Goal: Task Accomplishment & Management: Complete application form

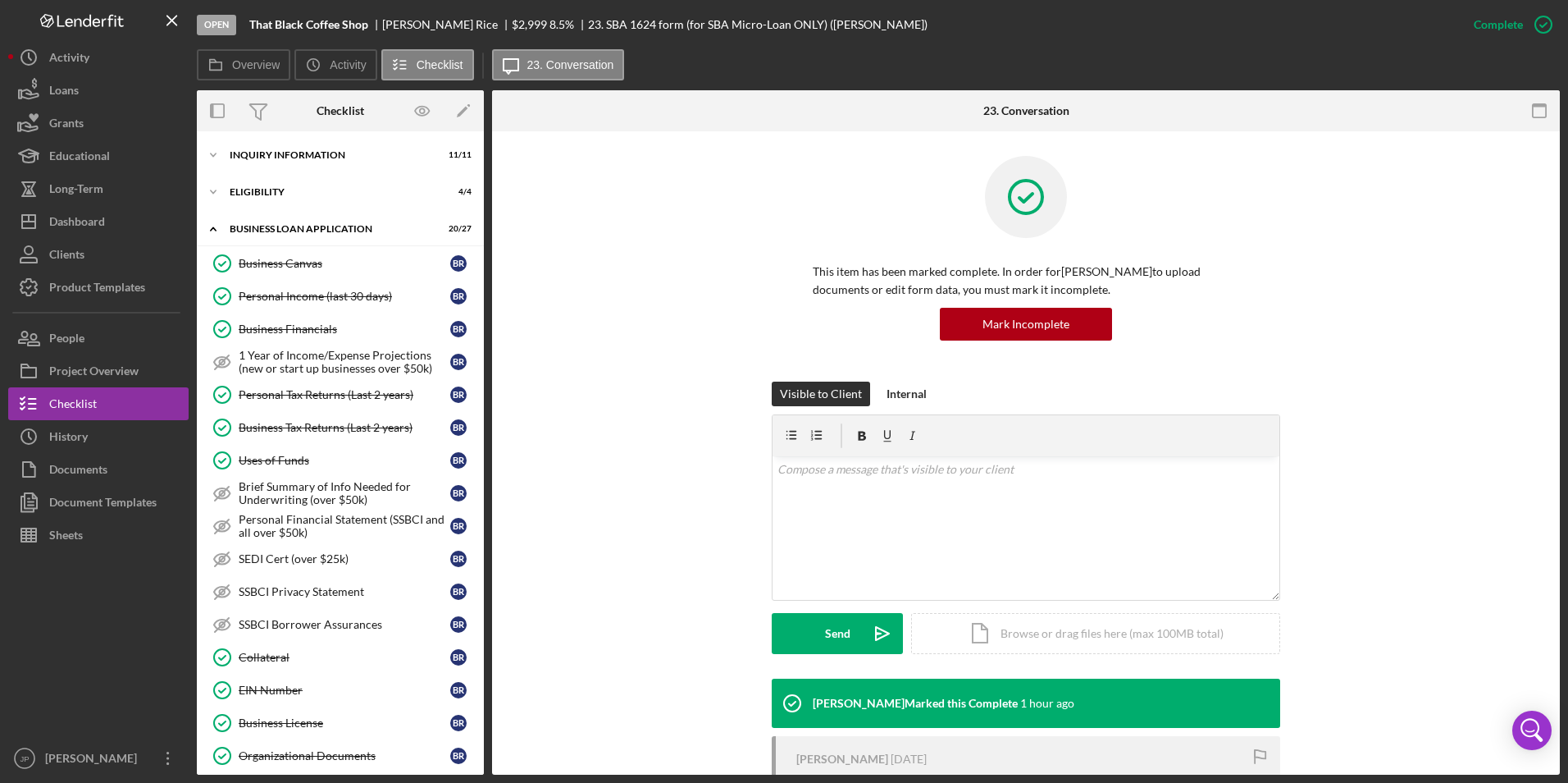
scroll to position [1193, 0]
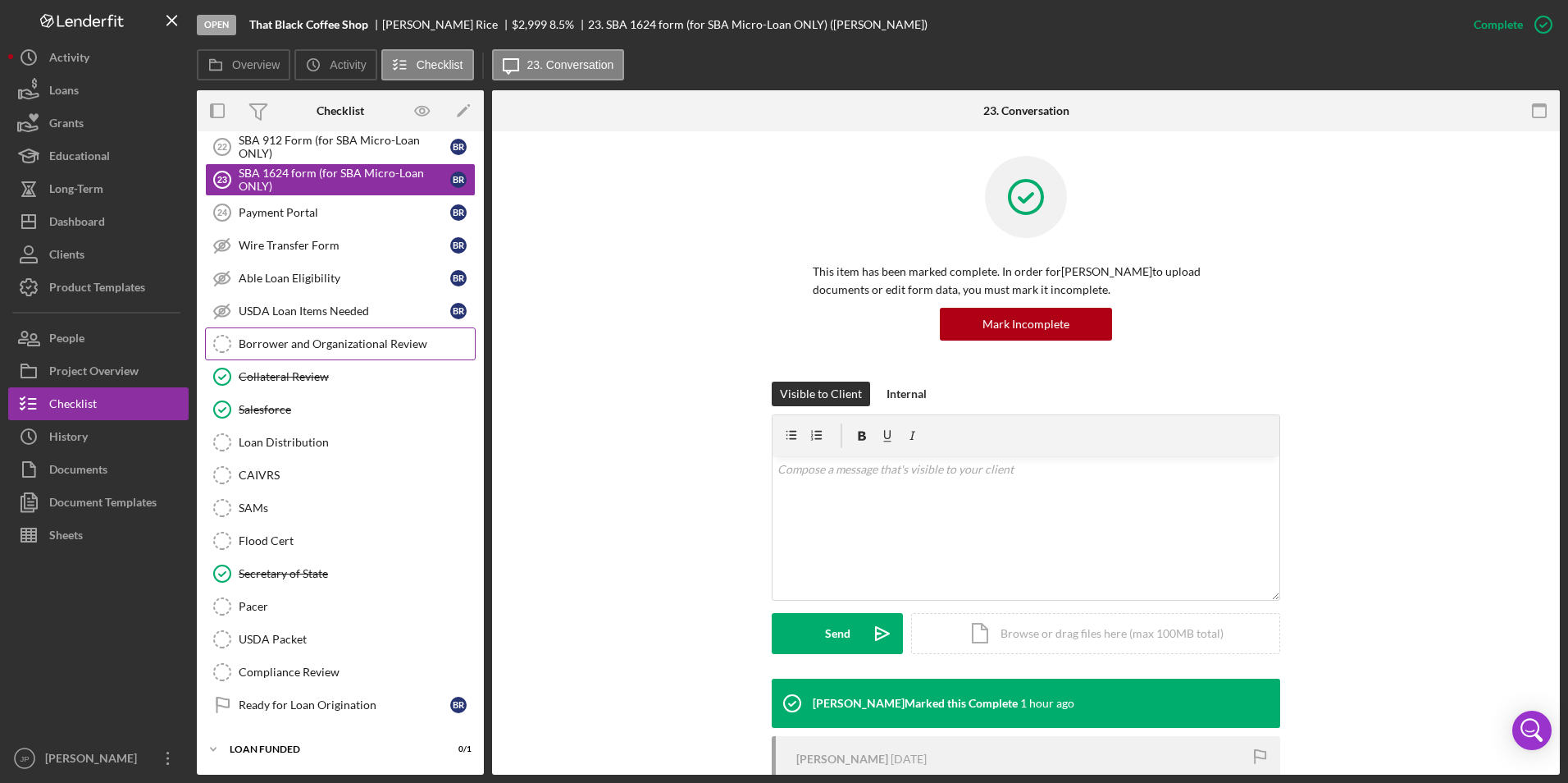
click at [323, 346] on div "Borrower and Organizational Review" at bounding box center [356, 343] width 236 height 13
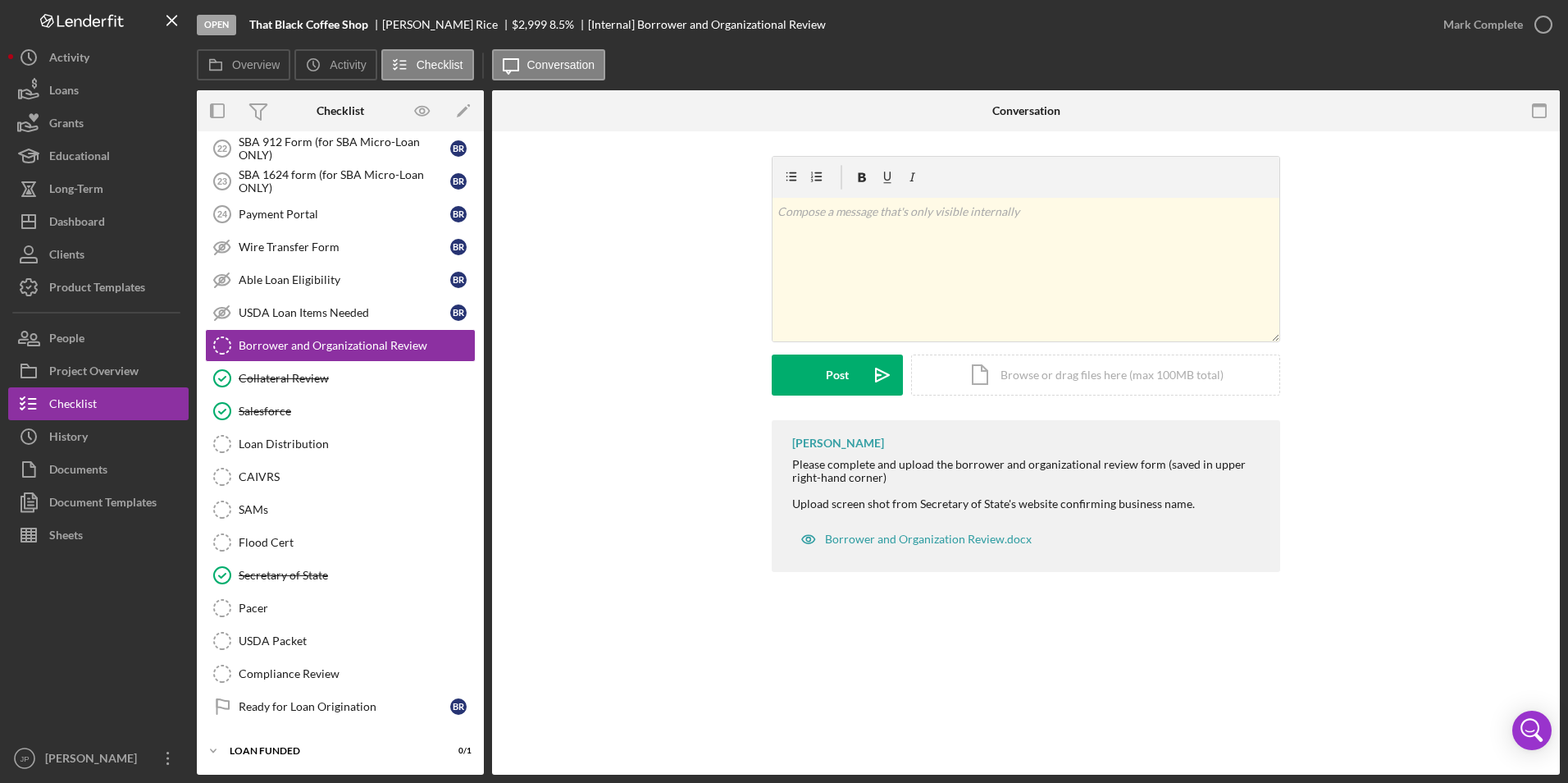
scroll to position [1193, 0]
click at [957, 382] on div "Icon/Document Browse or drag files here (max 100MB total) Tap to choose files o…" at bounding box center [1095, 375] width 369 height 41
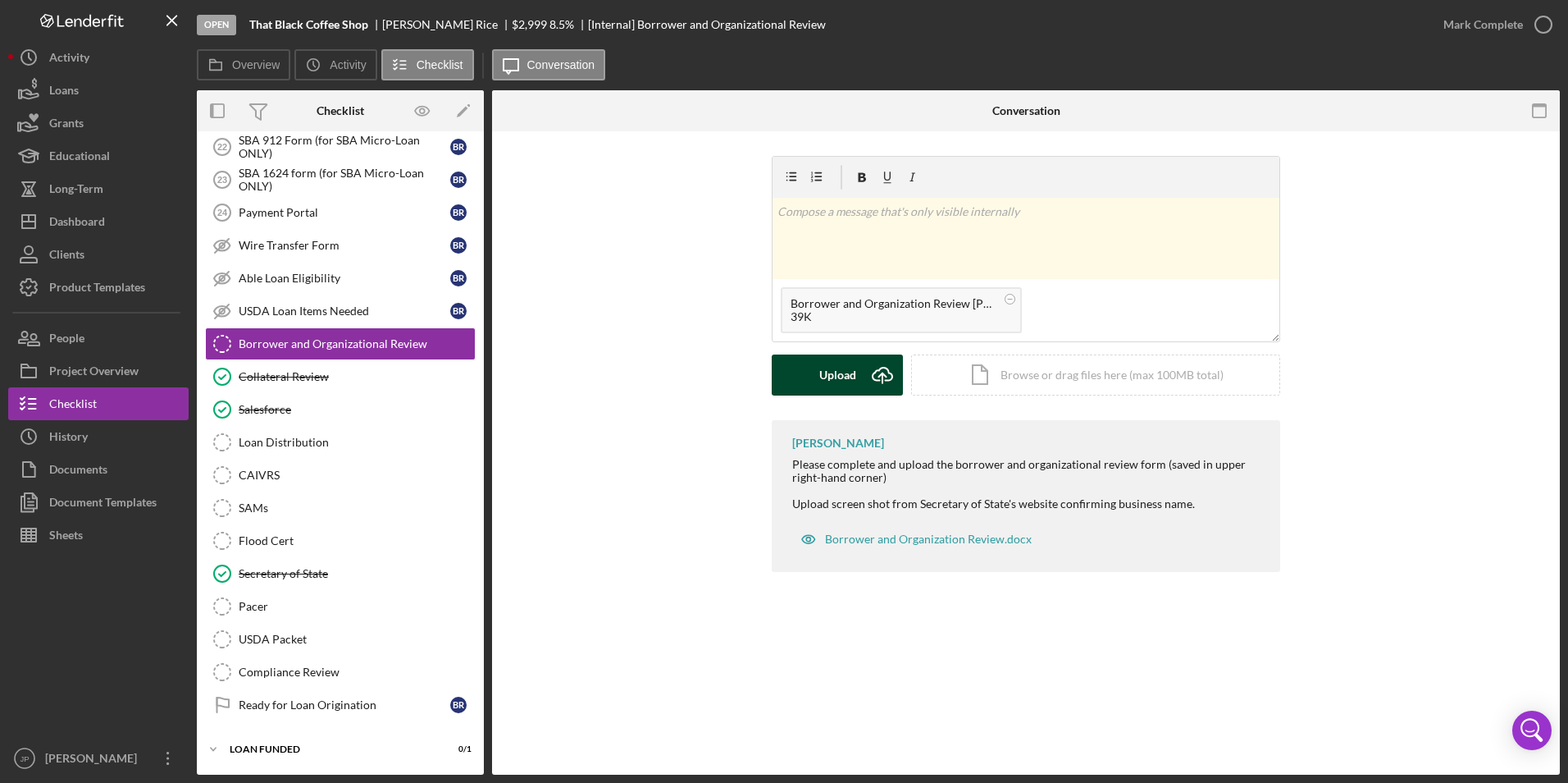
click at [829, 381] on div "Upload" at bounding box center [837, 375] width 37 height 41
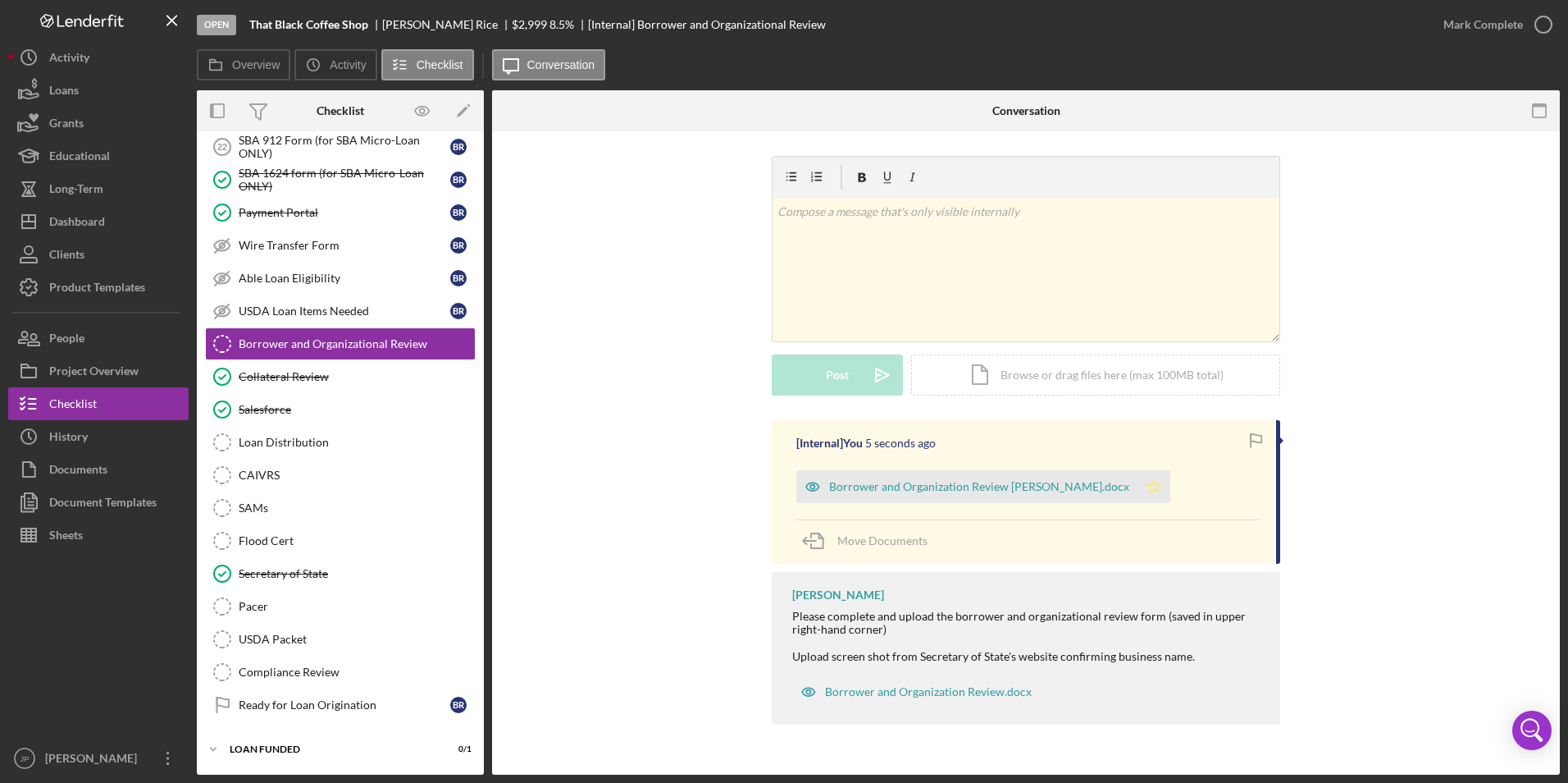
click at [1137, 482] on icon "Icon/Star" at bounding box center [1153, 486] width 32 height 32
click at [1511, 25] on div "Mark Complete" at bounding box center [1483, 24] width 80 height 32
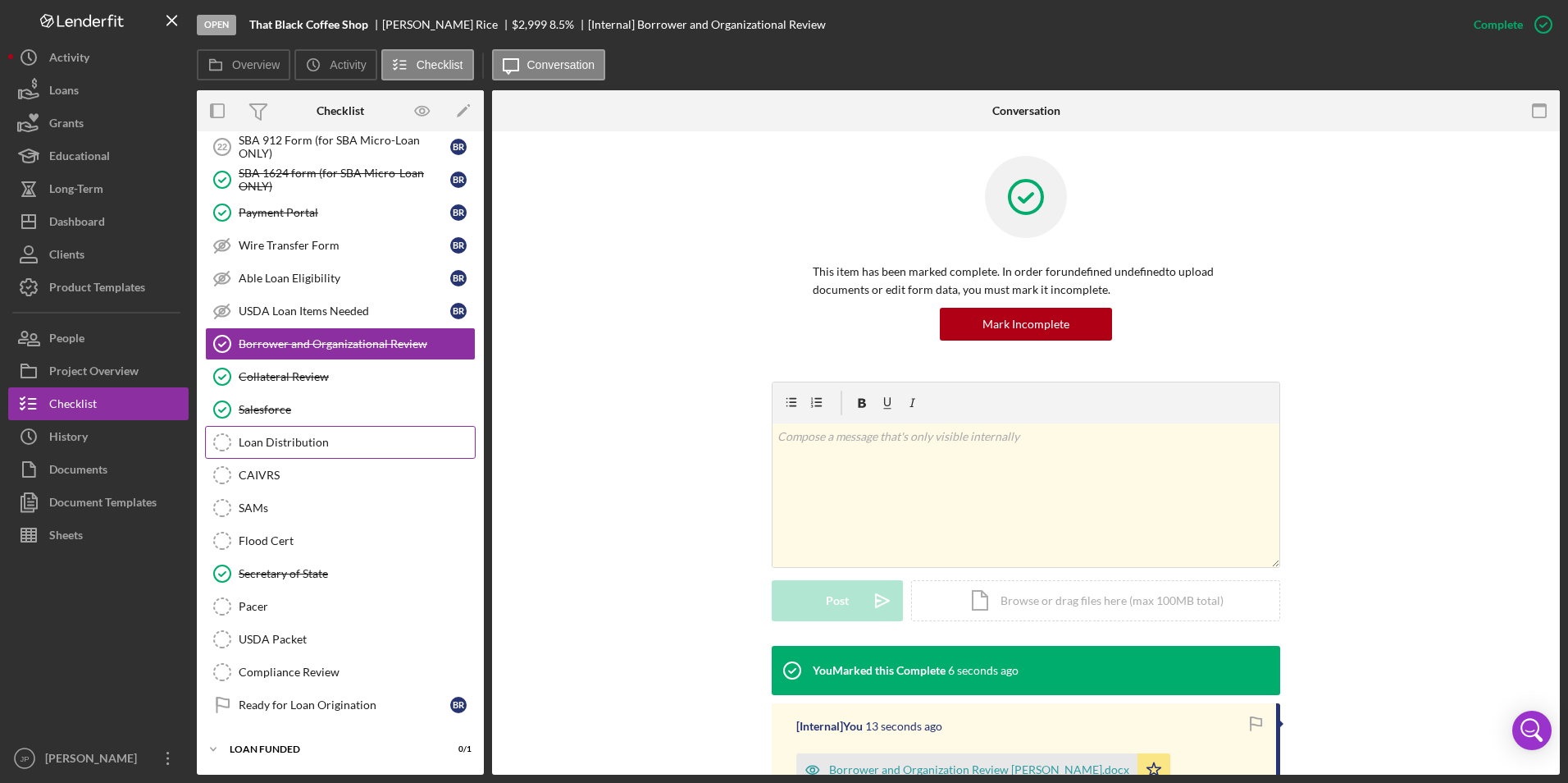
click at [314, 450] on link "Loan Distribution Loan Distribution" at bounding box center [340, 442] width 271 height 32
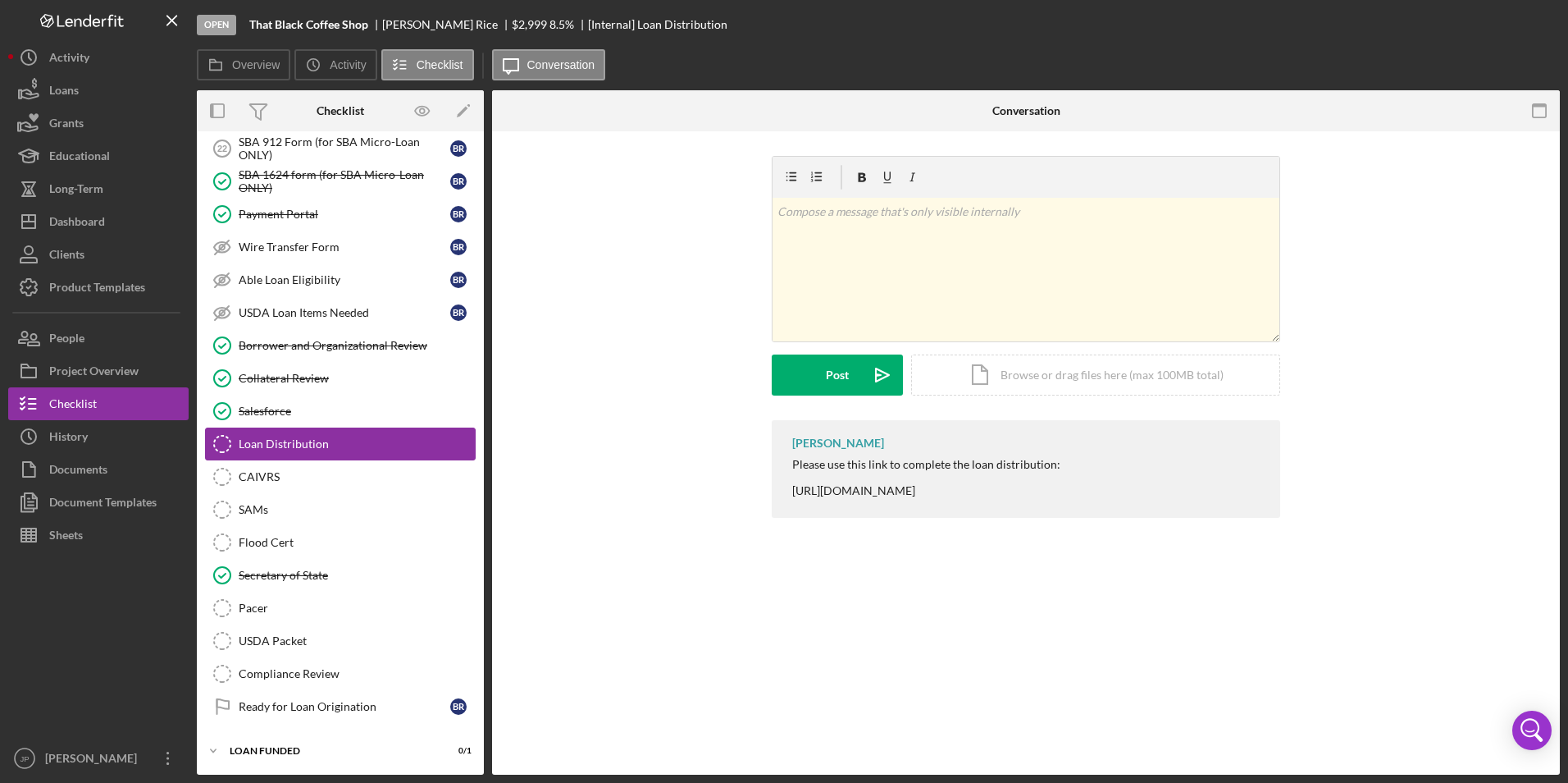
scroll to position [1193, 0]
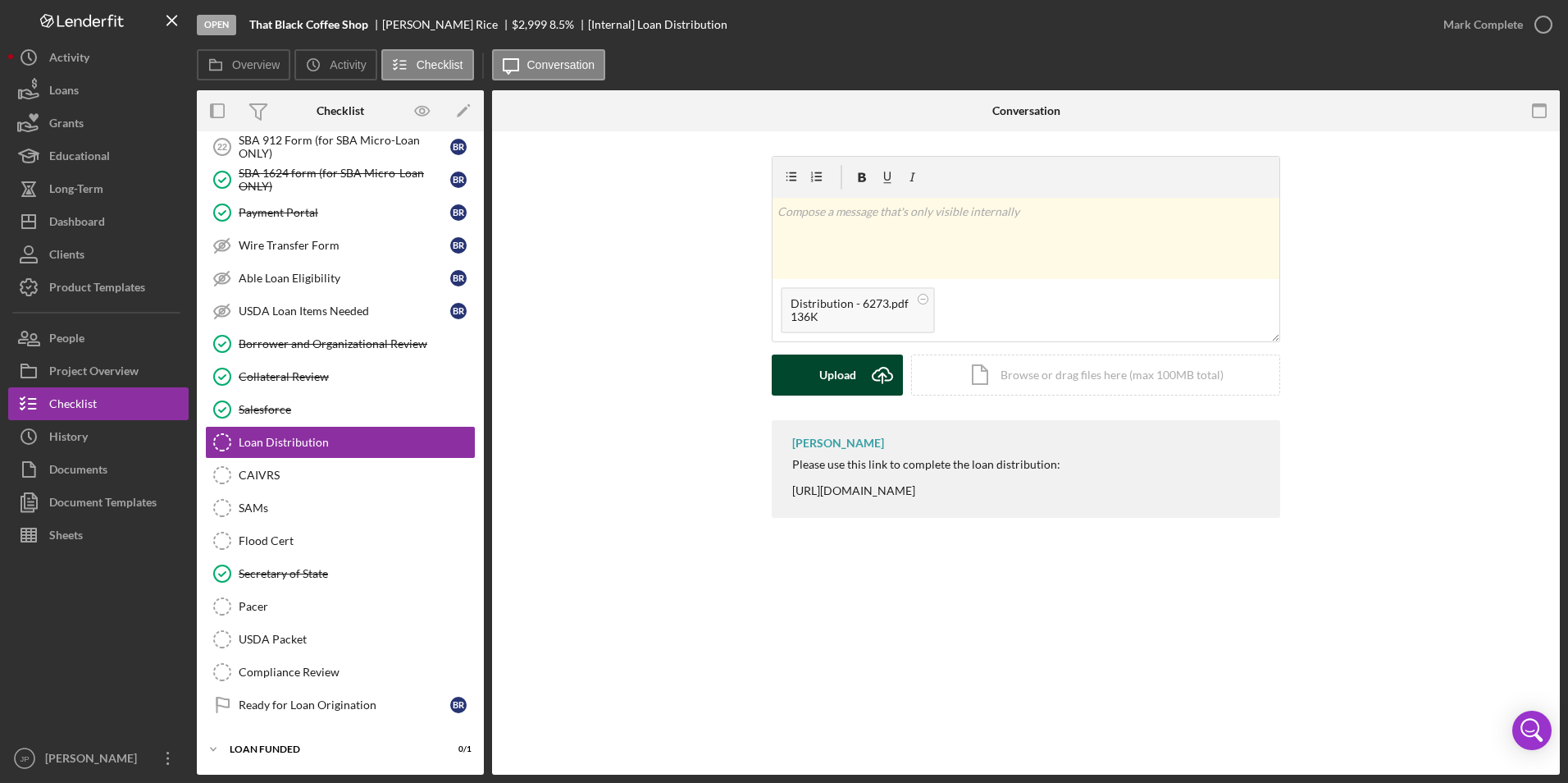
click at [839, 380] on div "Upload" at bounding box center [837, 375] width 37 height 41
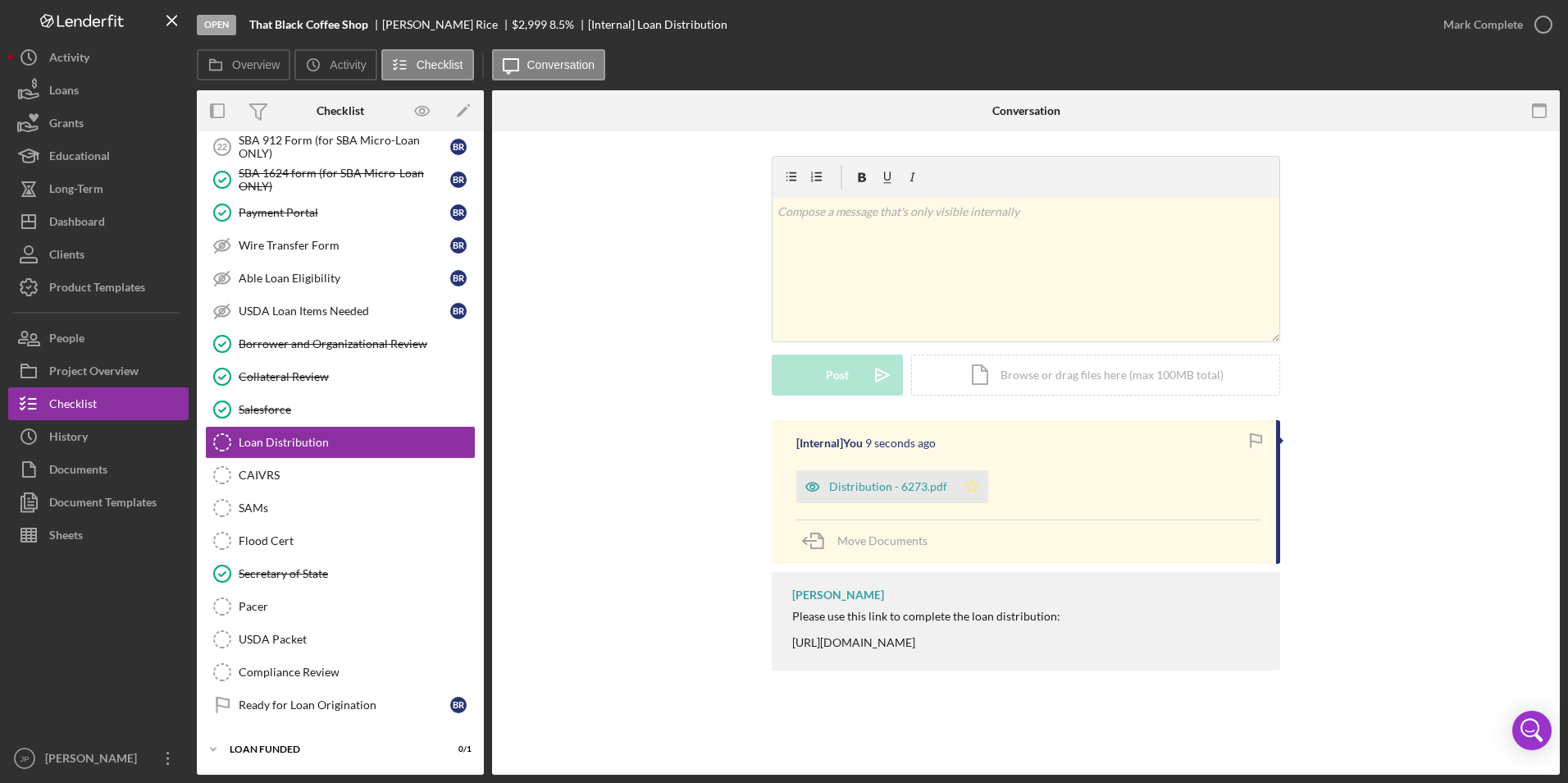
click at [967, 488] on icon "Icon/Star" at bounding box center [971, 486] width 32 height 32
click at [1464, 19] on div "Mark Complete" at bounding box center [1483, 24] width 80 height 32
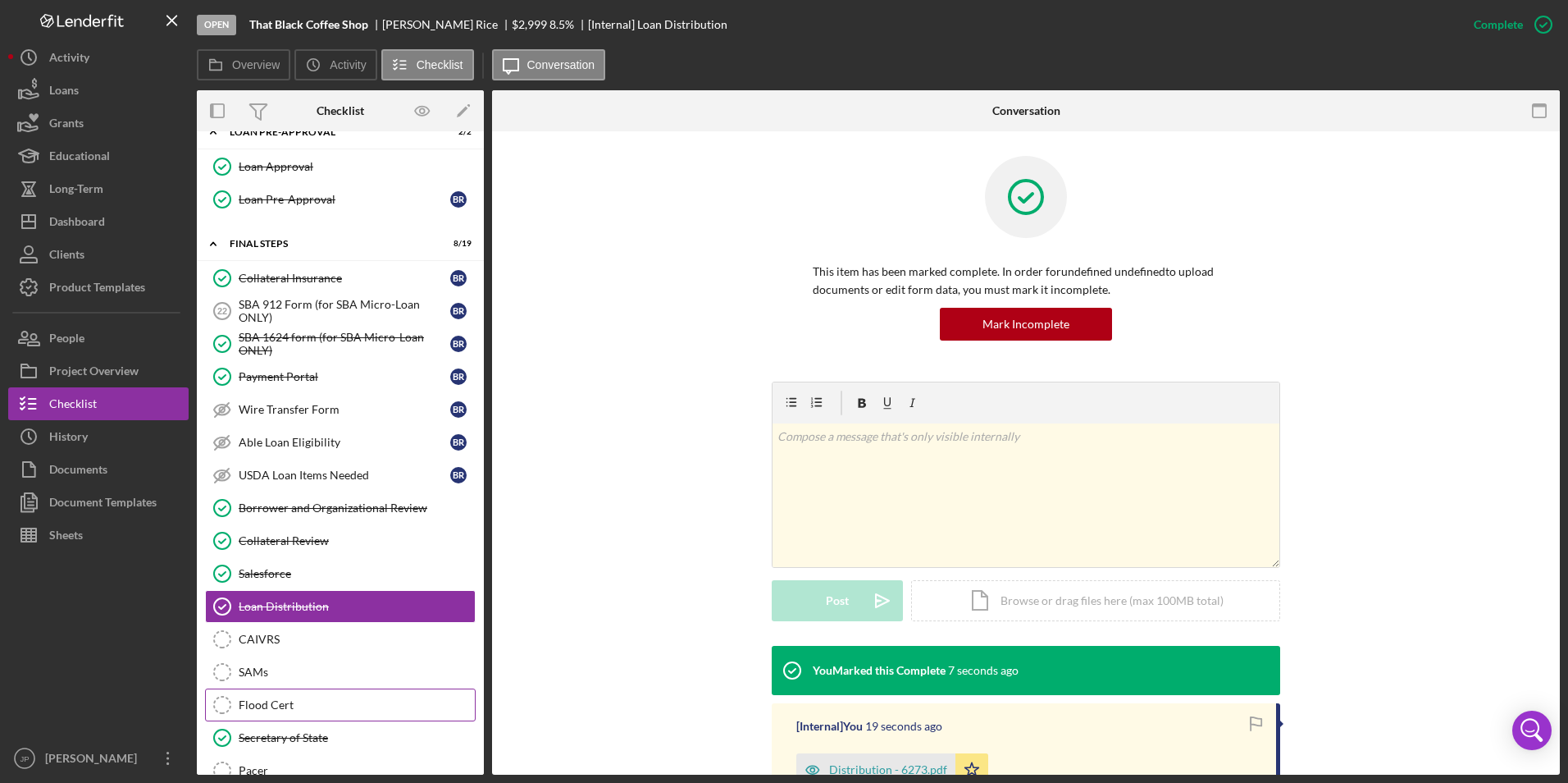
scroll to position [946, 0]
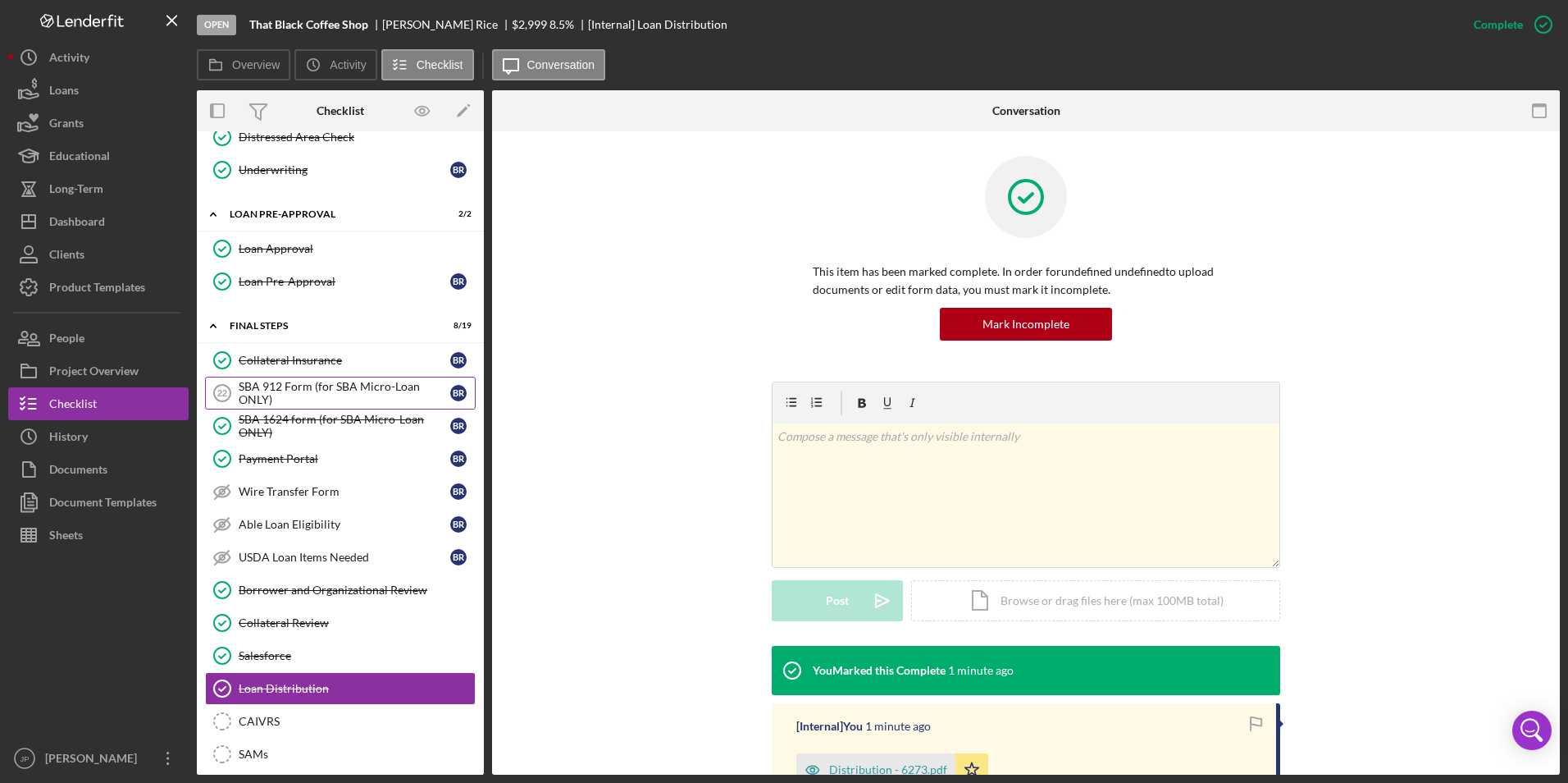
click at [361, 398] on div "SBA 912 Form (for SBA Micro-Loan ONLY)" at bounding box center [344, 392] width 211 height 26
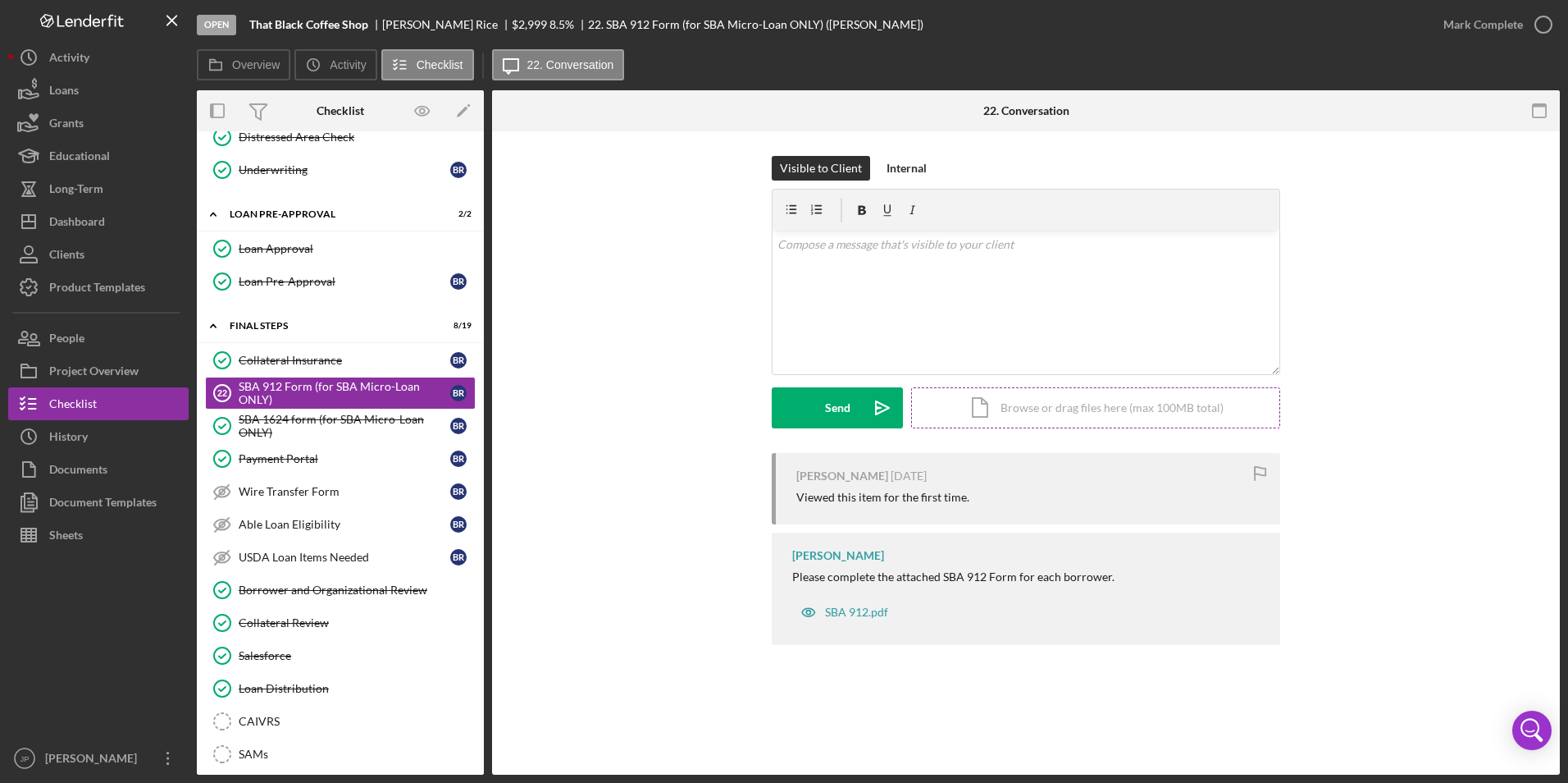
click at [990, 402] on div "Icon/Document Browse or drag files here (max 100MB total) Tap to choose files o…" at bounding box center [1095, 407] width 369 height 41
click at [856, 404] on button "Upload Icon/Upload" at bounding box center [836, 407] width 131 height 41
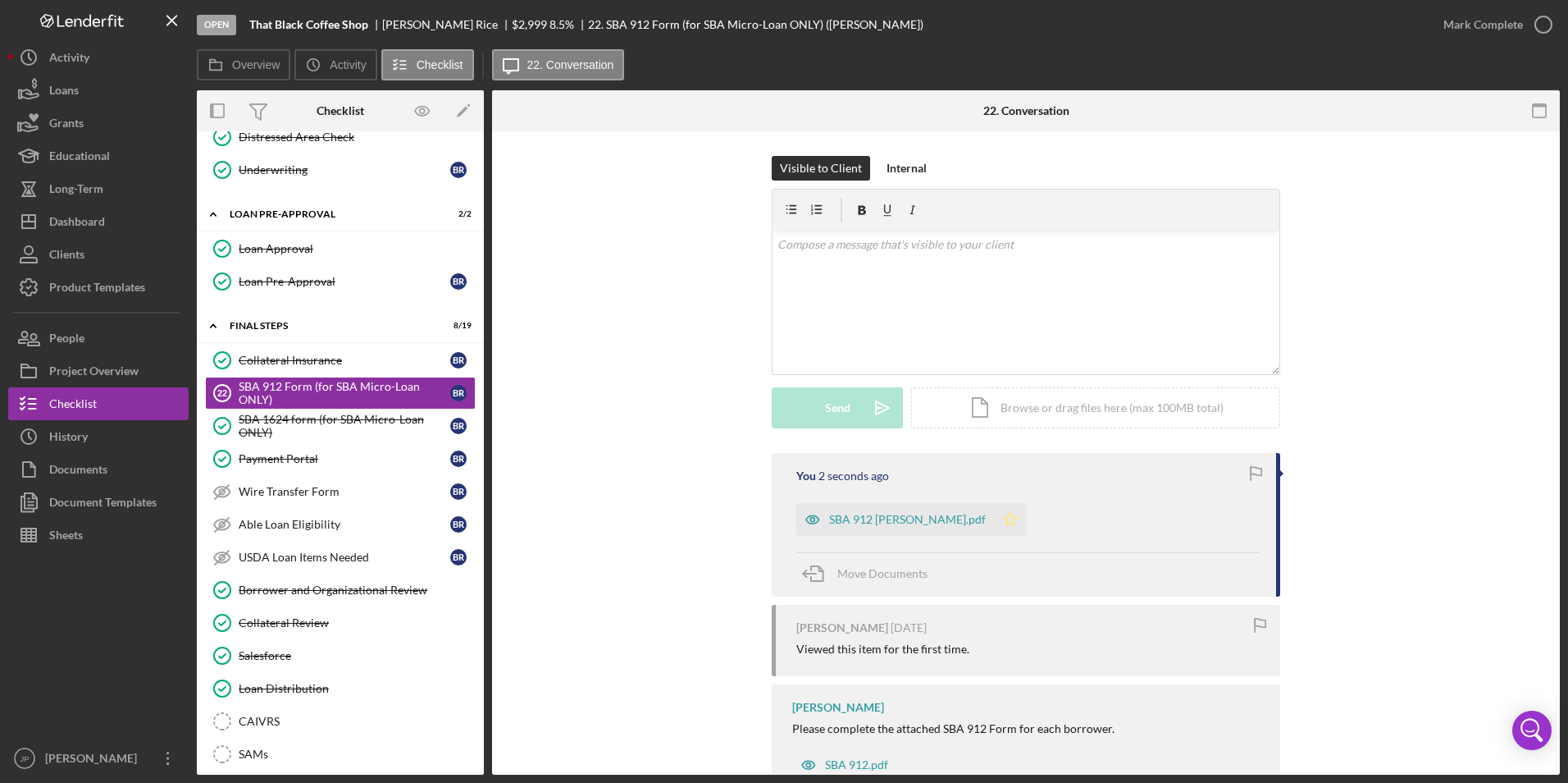
click at [994, 521] on icon "Icon/Star" at bounding box center [1010, 519] width 32 height 32
click at [1492, 25] on div "Mark Complete" at bounding box center [1483, 24] width 80 height 32
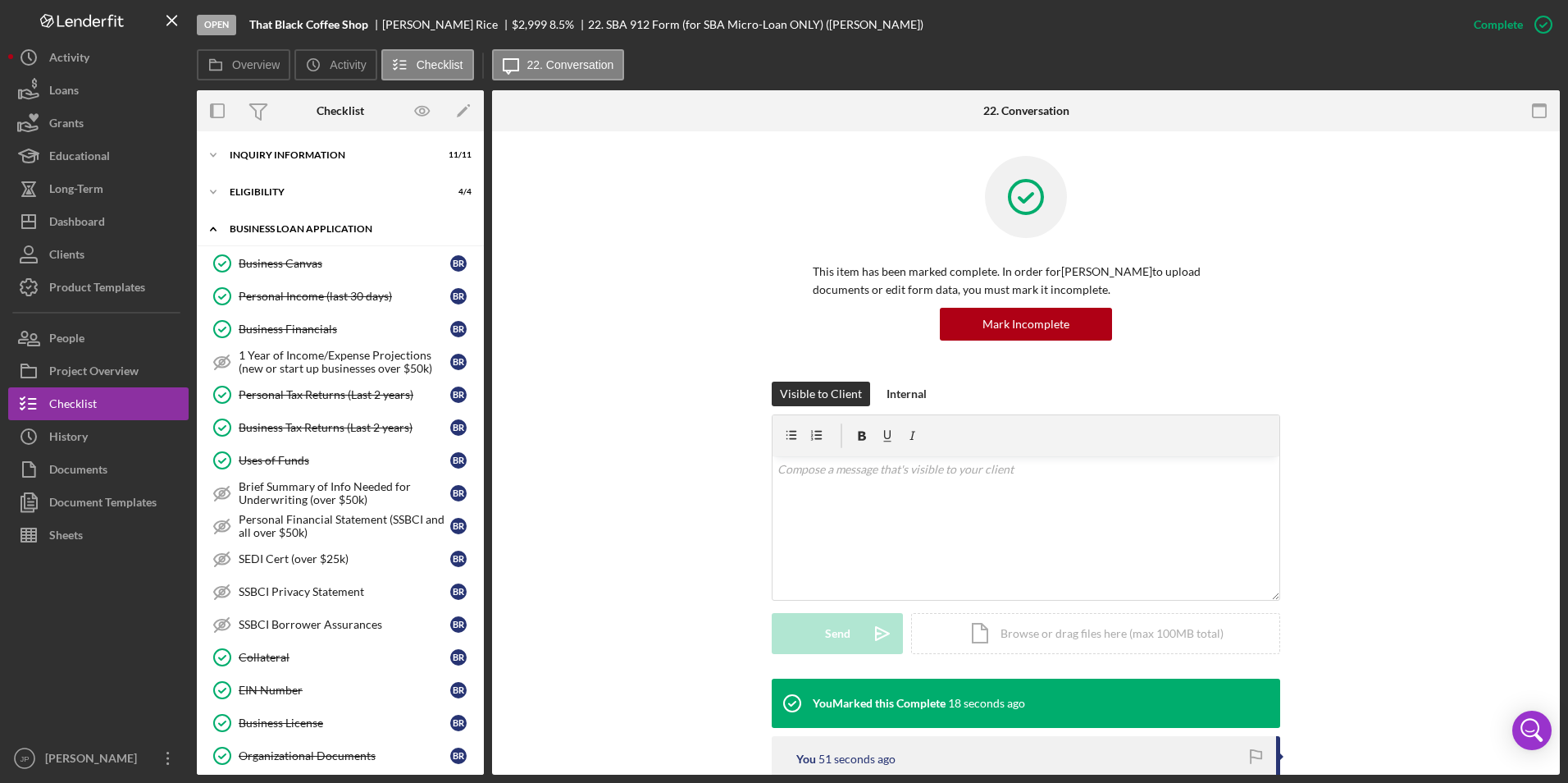
click at [212, 233] on icon "Icon/Expander" at bounding box center [212, 228] width 32 height 32
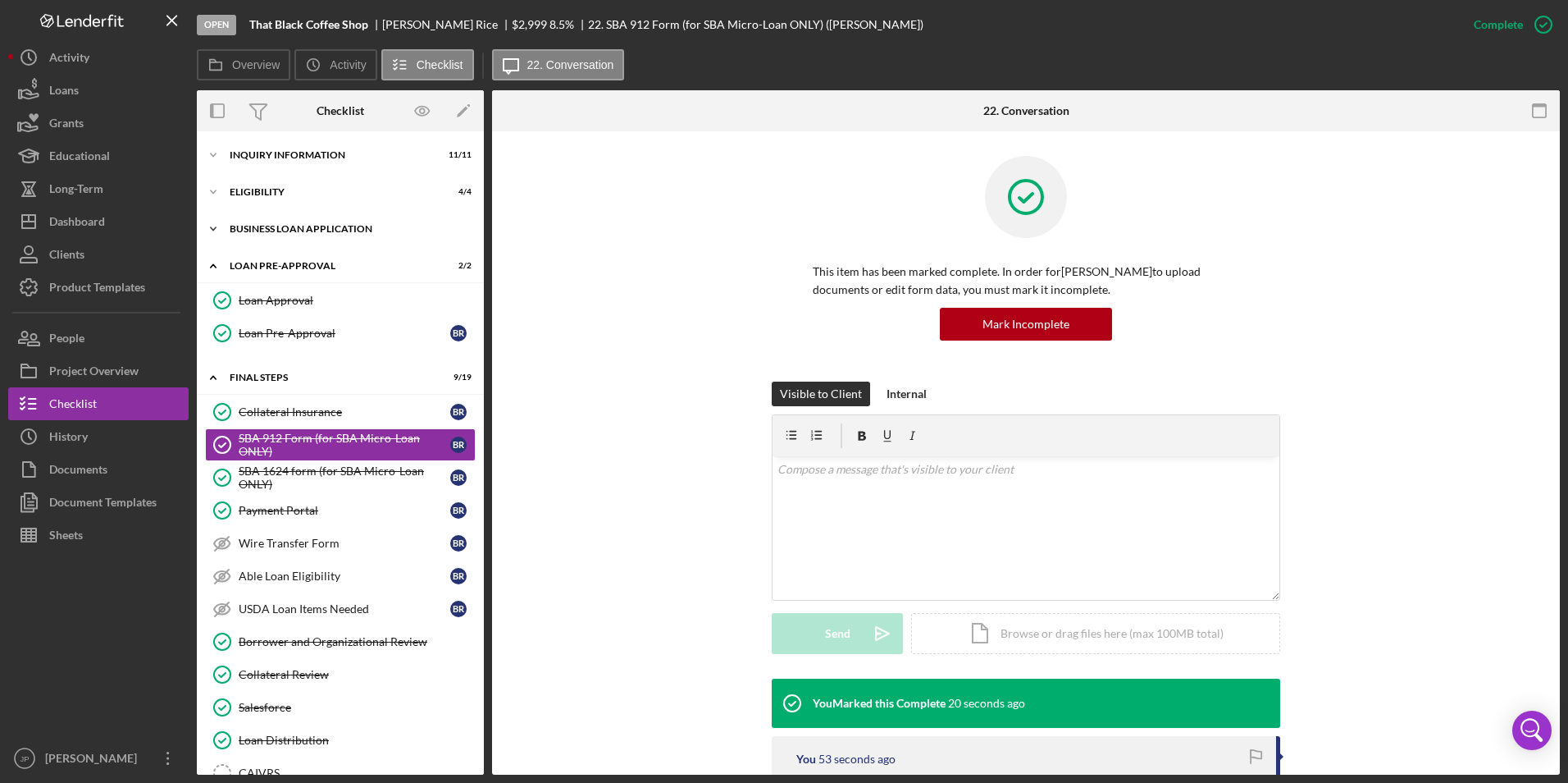
click at [212, 232] on icon "Icon/Expander" at bounding box center [212, 228] width 32 height 32
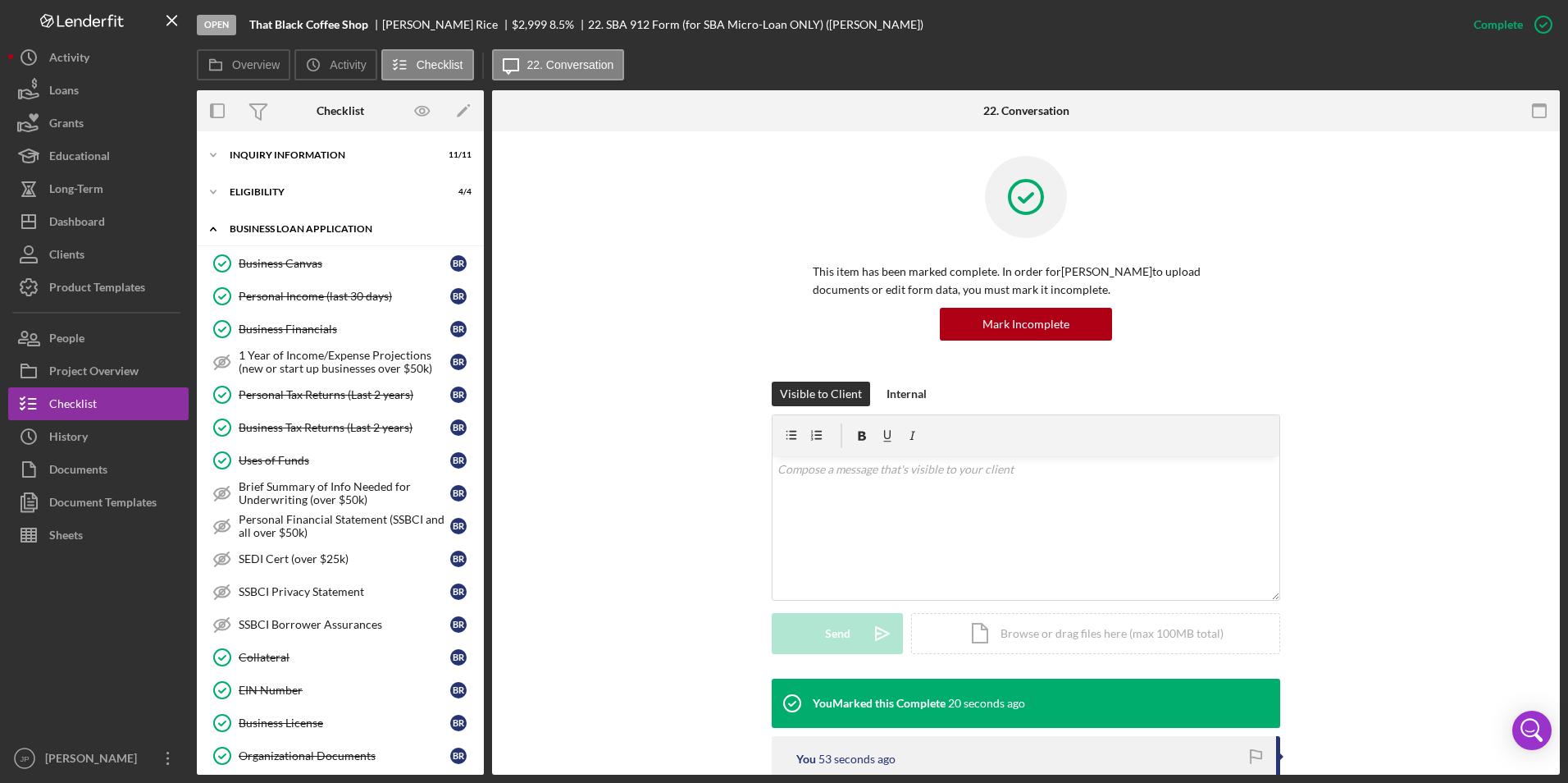
click at [212, 232] on icon "Icon/Expander" at bounding box center [212, 228] width 32 height 32
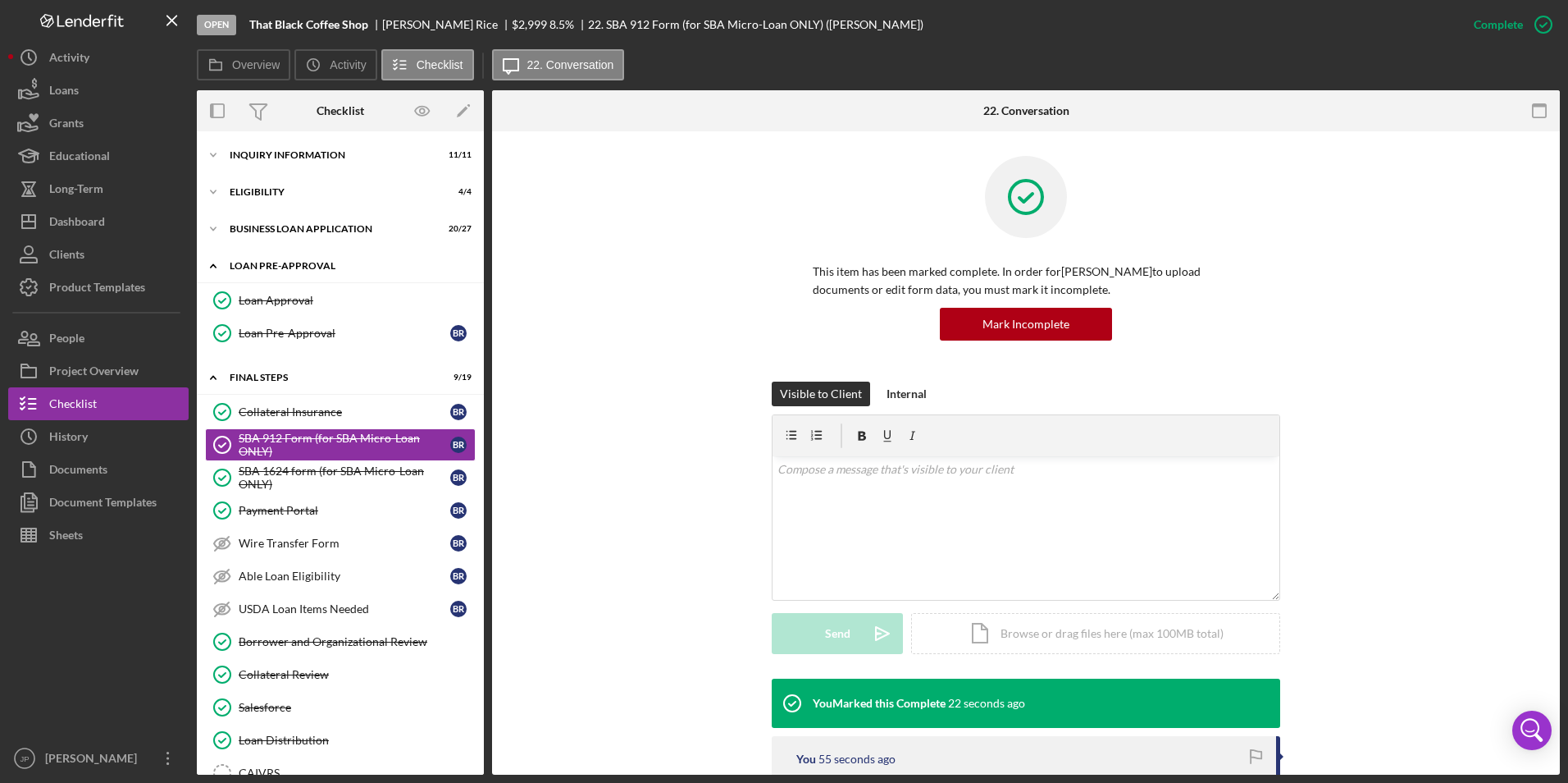
click at [207, 268] on icon "Icon/Expander" at bounding box center [212, 265] width 32 height 32
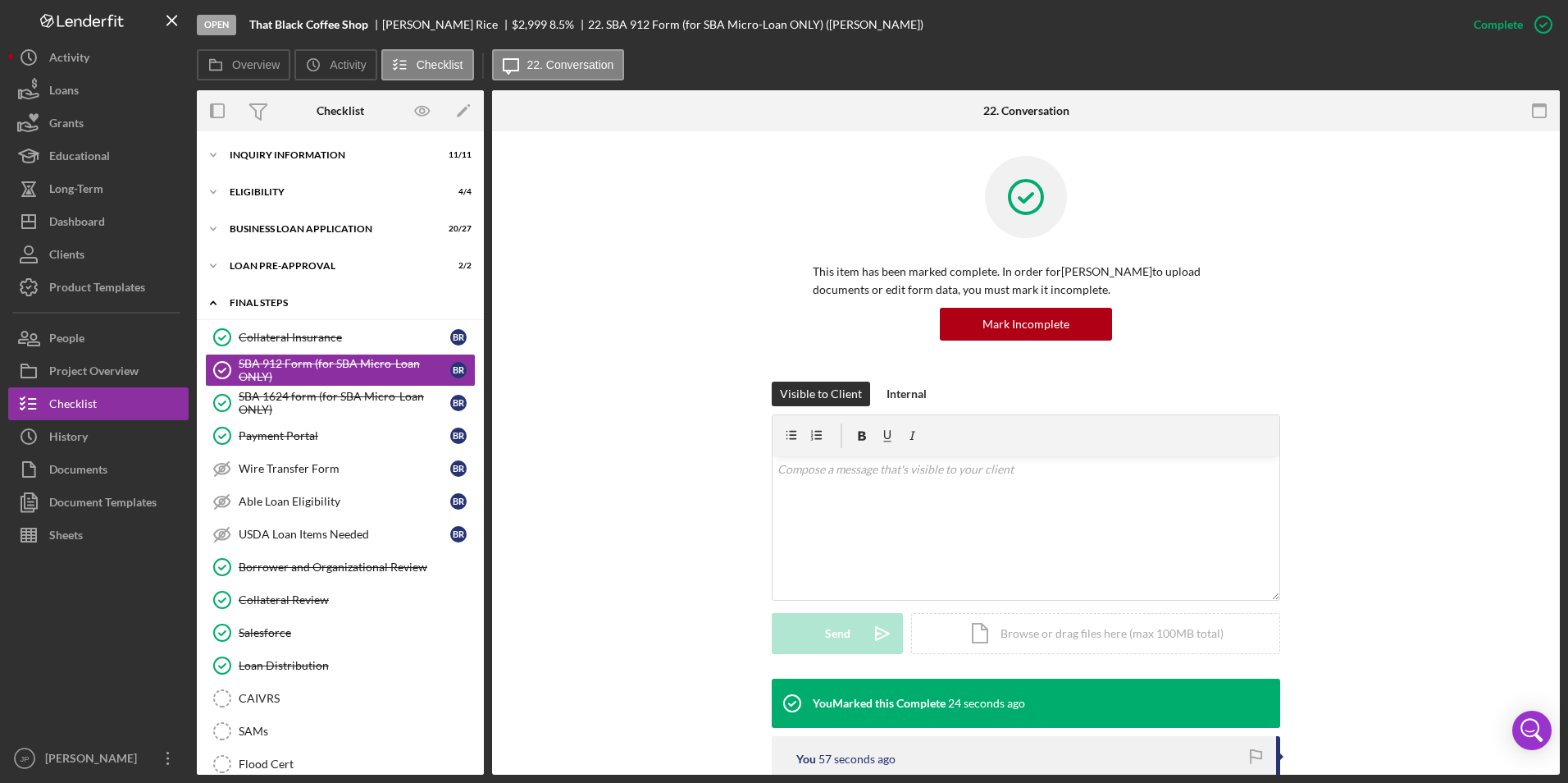
click at [215, 302] on polyline at bounding box center [212, 303] width 5 height 4
